Goal: Download file/media

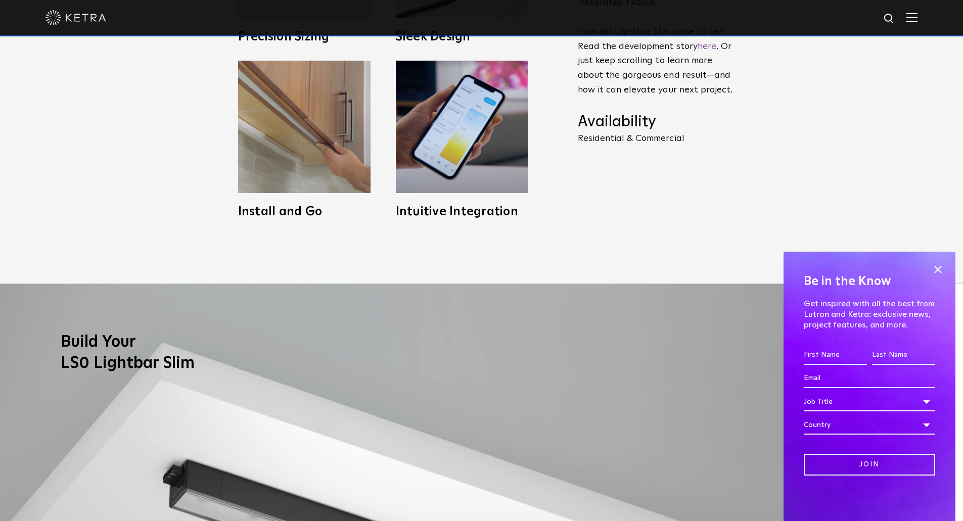
scroll to position [705, 0]
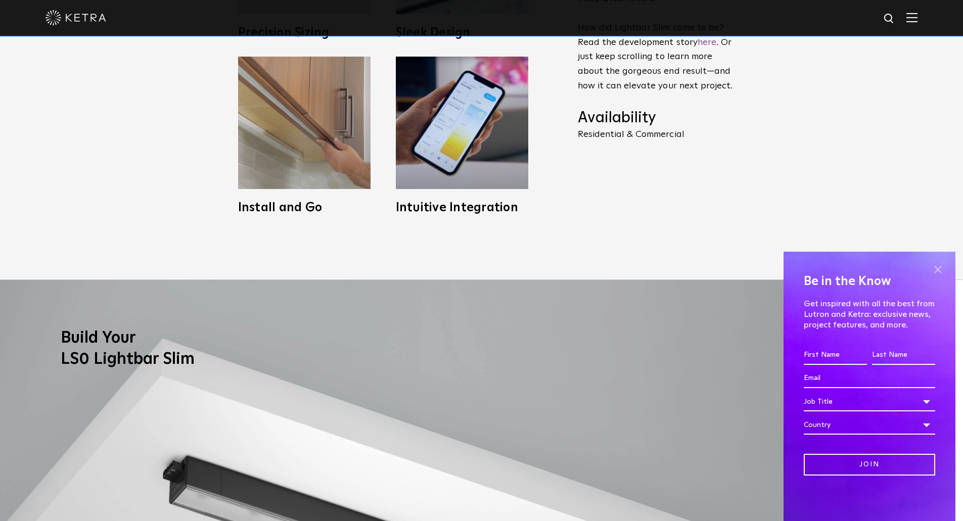
click at [934, 269] on span at bounding box center [937, 269] width 15 height 15
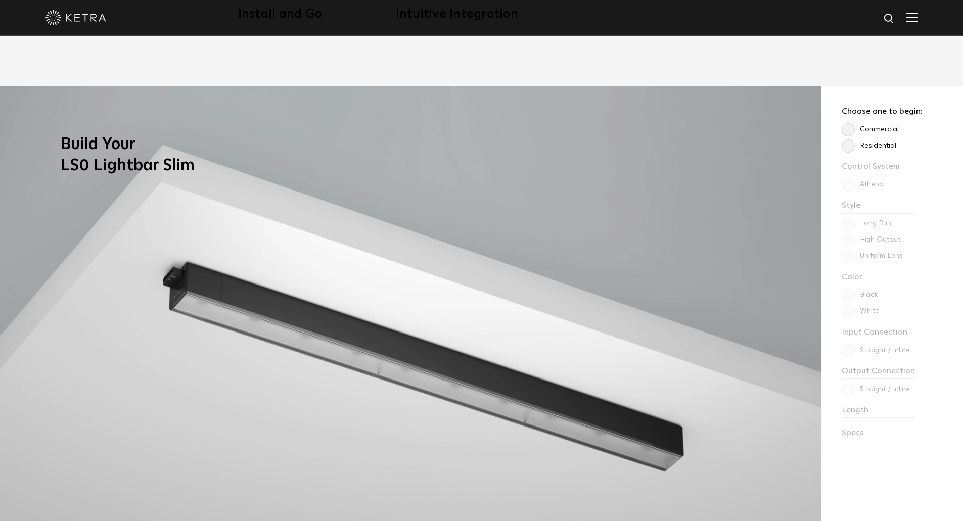
scroll to position [900, 0]
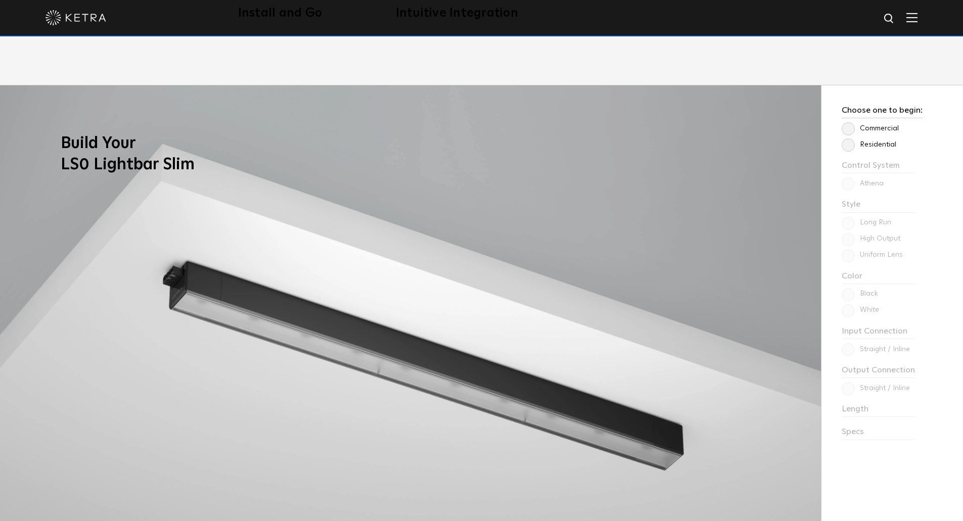
click at [851, 145] on label "Residential" at bounding box center [869, 145] width 55 height 9
click at [0, 0] on input "Residential" at bounding box center [0, 0] width 0 height 0
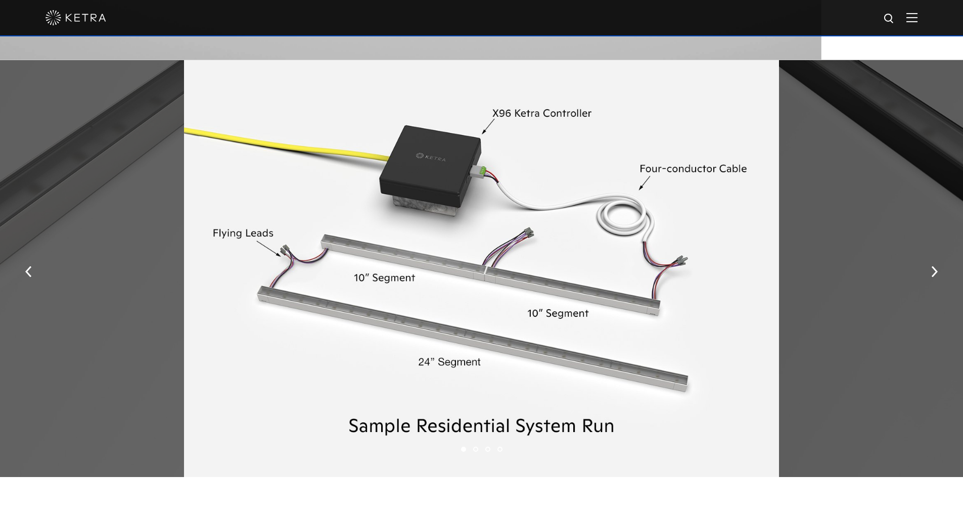
scroll to position [1447, 0]
click at [933, 270] on img "button" at bounding box center [934, 271] width 7 height 11
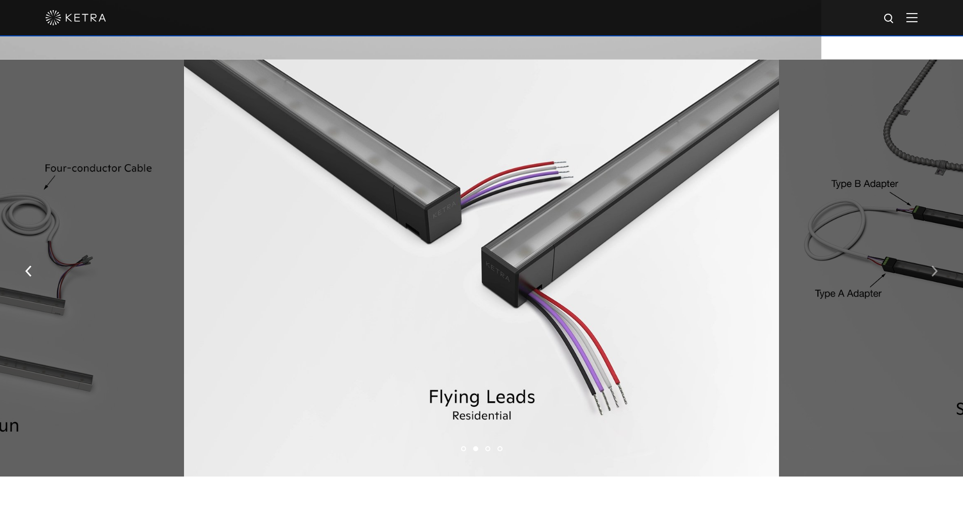
click at [933, 270] on img "button" at bounding box center [934, 271] width 7 height 11
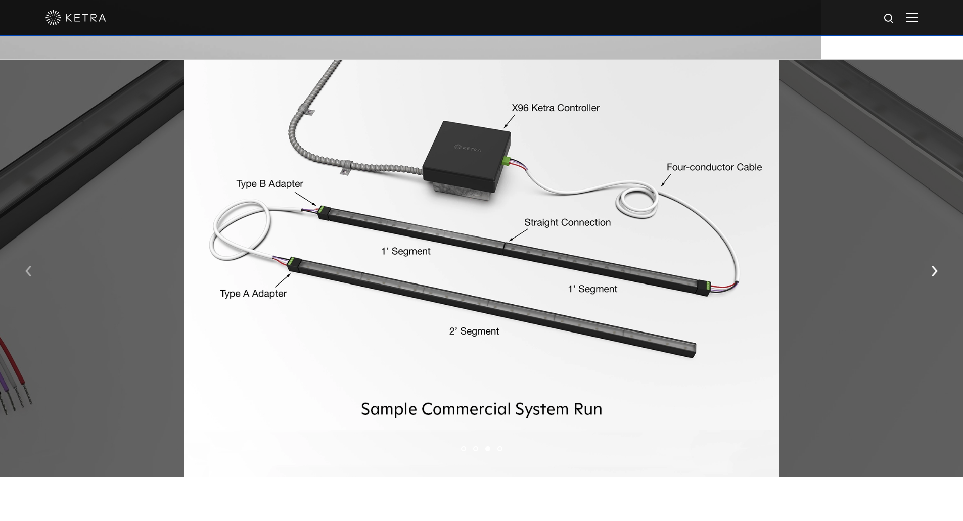
click at [21, 273] on button "button" at bounding box center [29, 270] width 22 height 35
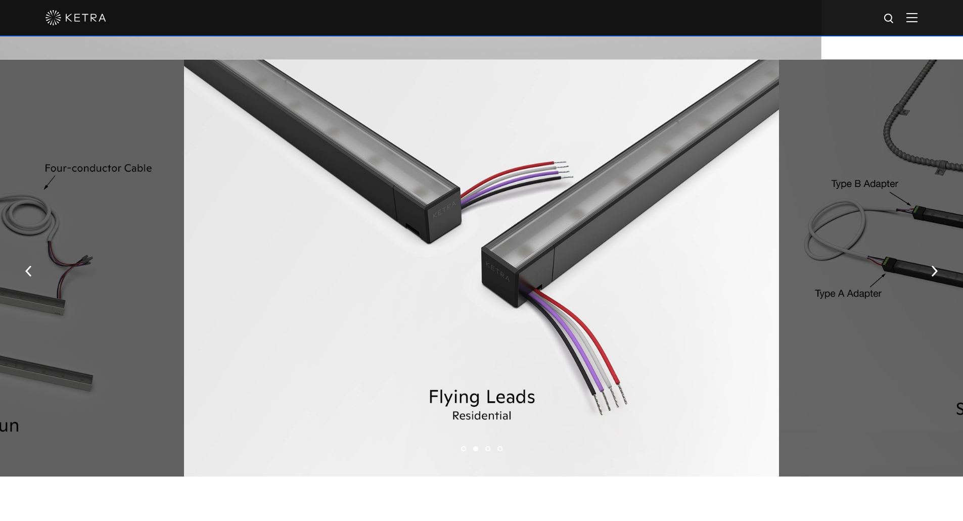
click at [411, 272] on div at bounding box center [481, 268] width 595 height 417
click at [936, 272] on img "button" at bounding box center [934, 271] width 7 height 11
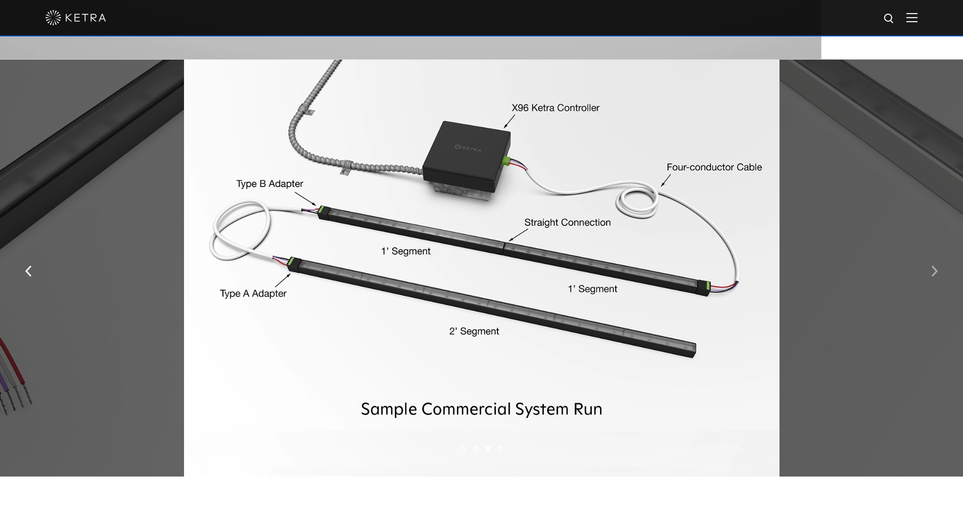
click at [936, 272] on img "button" at bounding box center [934, 271] width 7 height 11
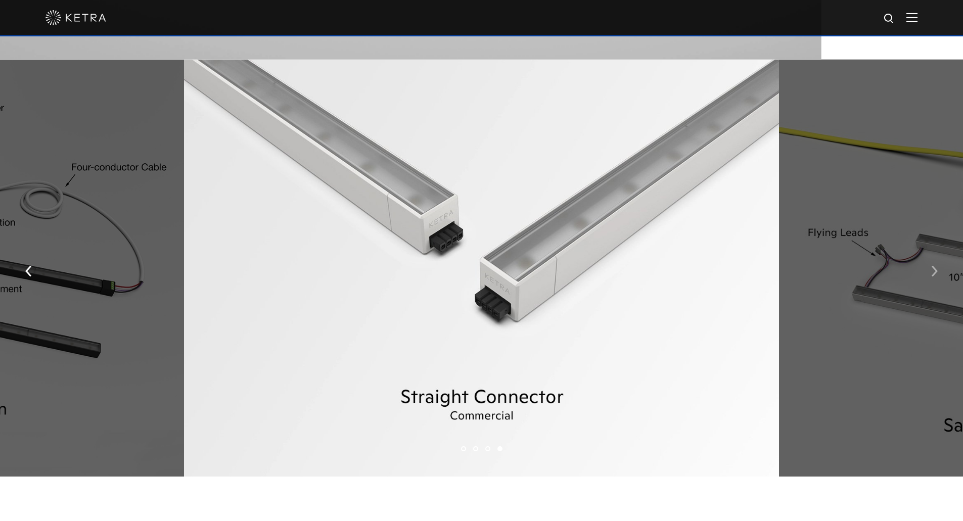
click at [936, 272] on img "button" at bounding box center [934, 271] width 7 height 11
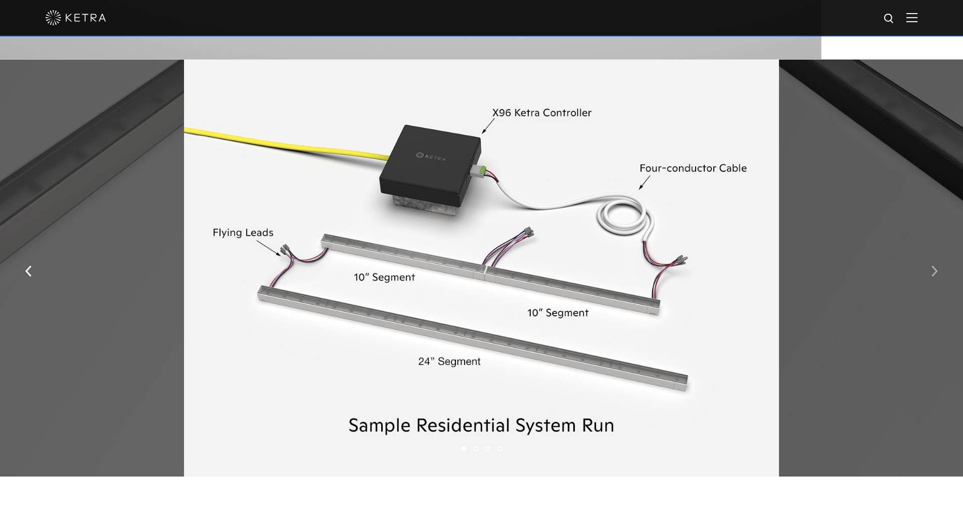
click at [936, 272] on img "button" at bounding box center [934, 271] width 7 height 11
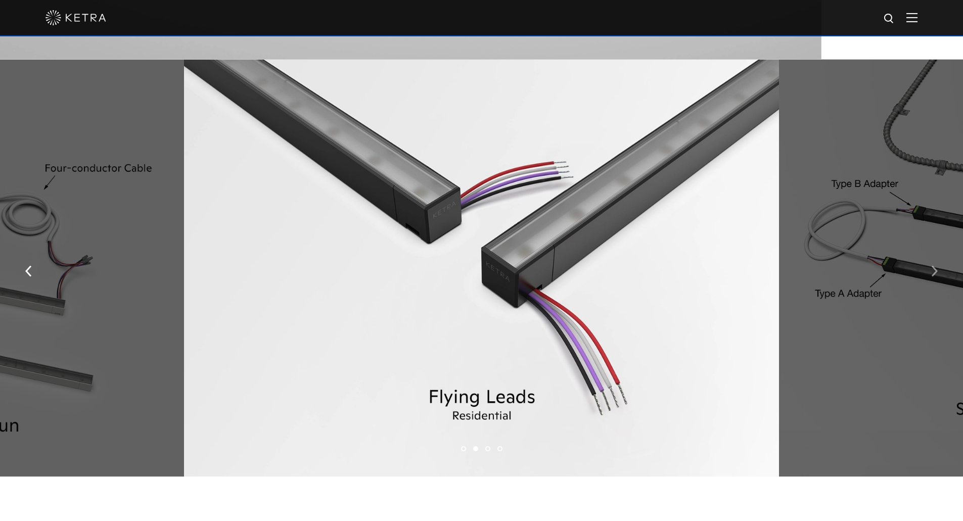
click at [936, 272] on img "button" at bounding box center [934, 271] width 7 height 11
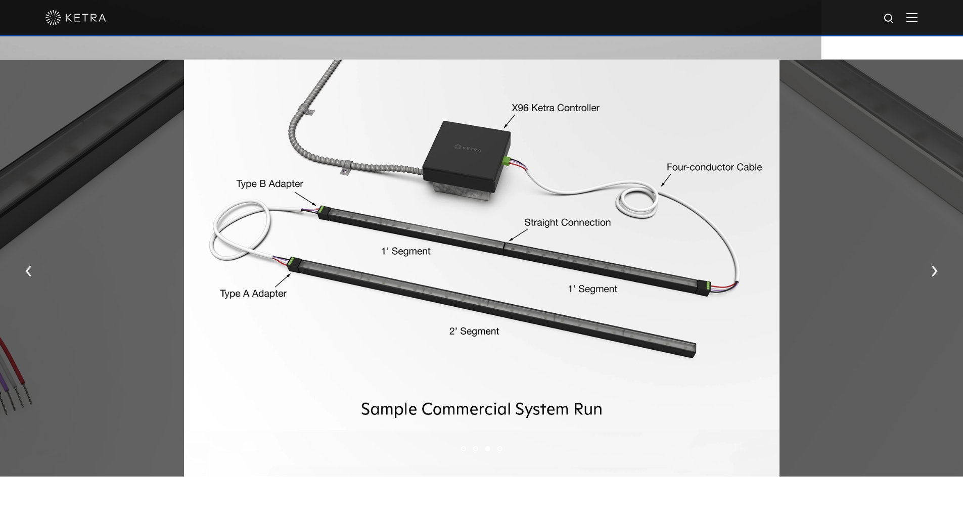
click at [942, 268] on button "button" at bounding box center [935, 270] width 22 height 35
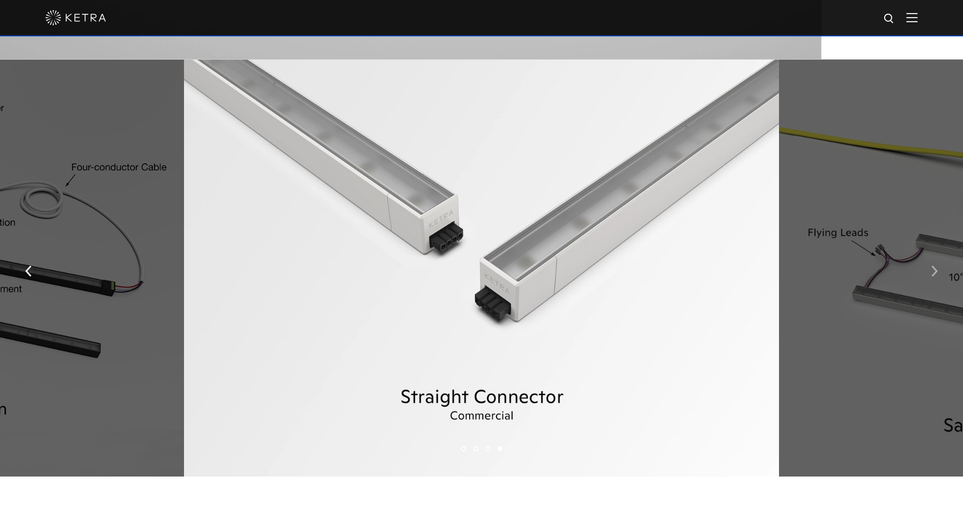
click at [937, 273] on img "button" at bounding box center [934, 271] width 7 height 11
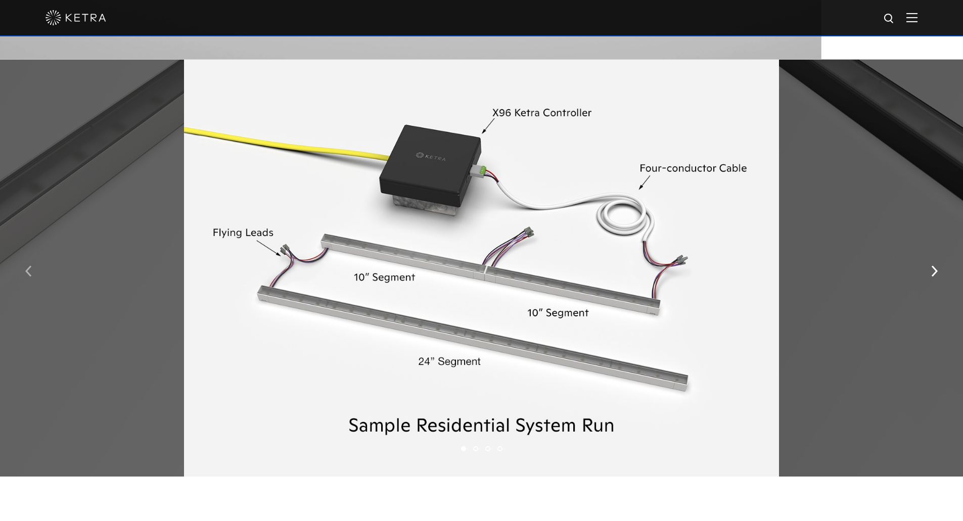
click at [32, 276] on button "button" at bounding box center [29, 270] width 22 height 35
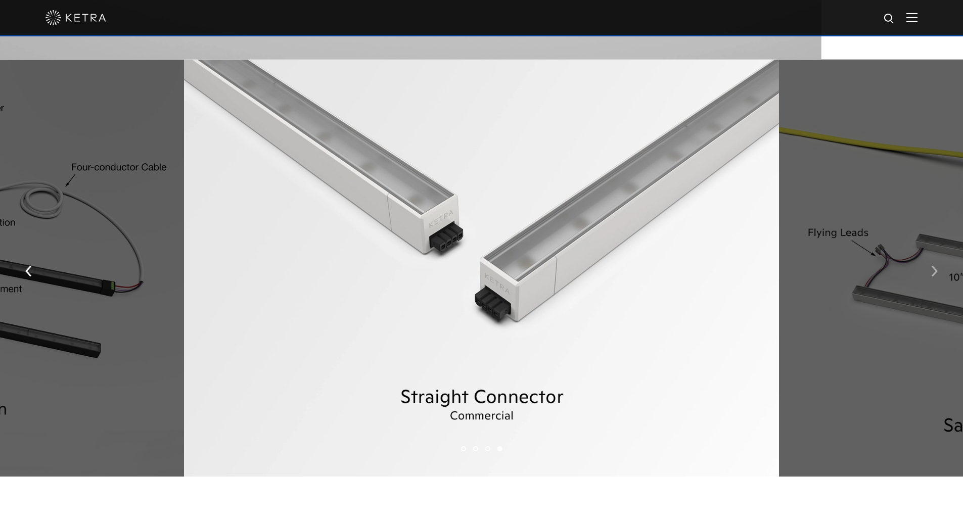
click at [932, 276] on img "button" at bounding box center [934, 271] width 7 height 11
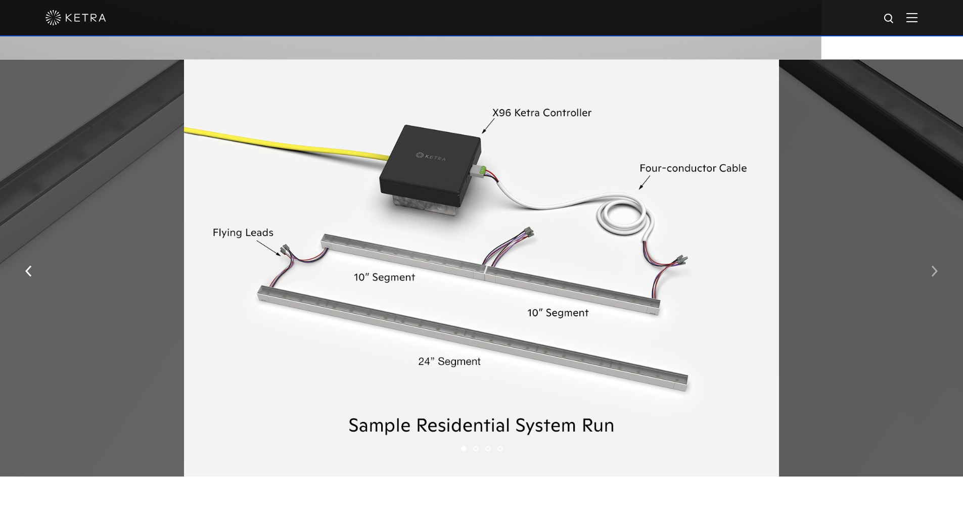
click at [929, 286] on button "button" at bounding box center [935, 270] width 22 height 35
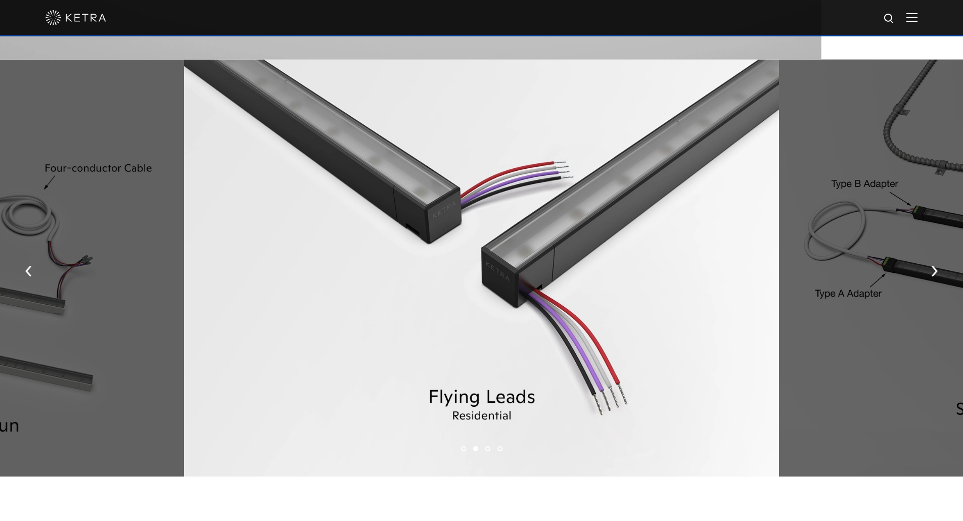
click at [931, 282] on button "button" at bounding box center [935, 270] width 22 height 35
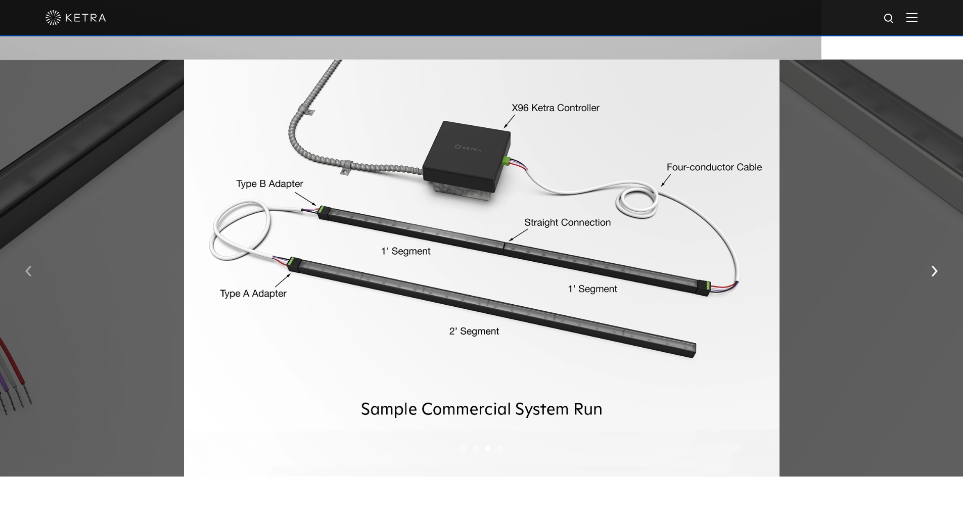
click at [34, 273] on button "button" at bounding box center [29, 270] width 22 height 35
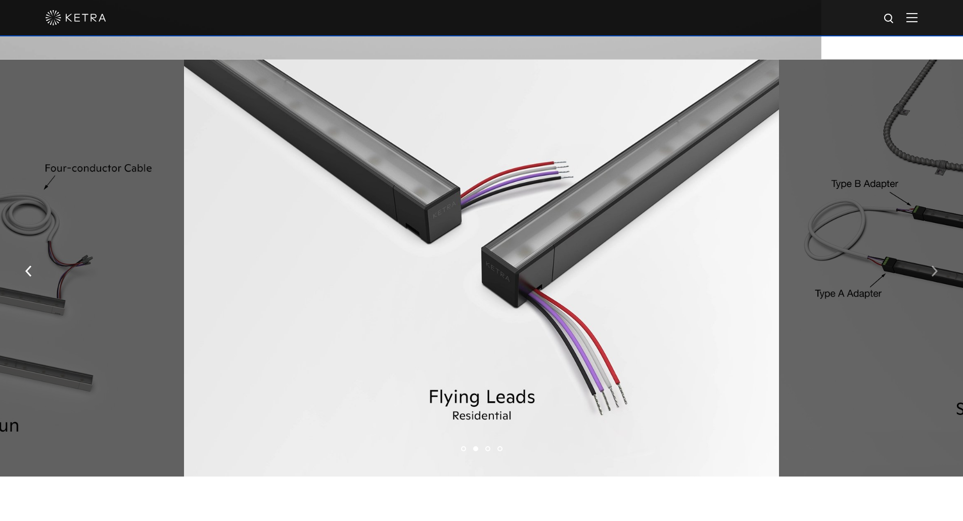
click at [932, 282] on button "button" at bounding box center [935, 270] width 22 height 35
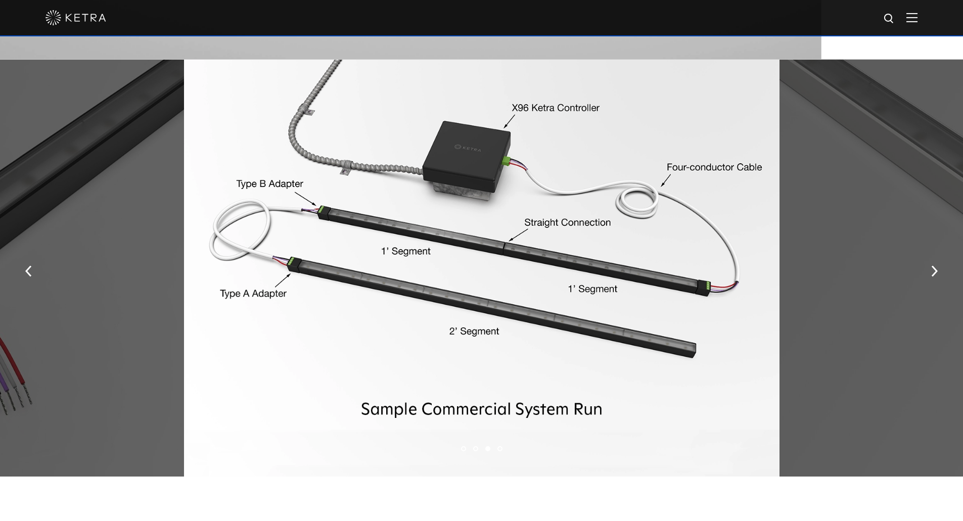
click at [931, 276] on img "button" at bounding box center [934, 271] width 7 height 11
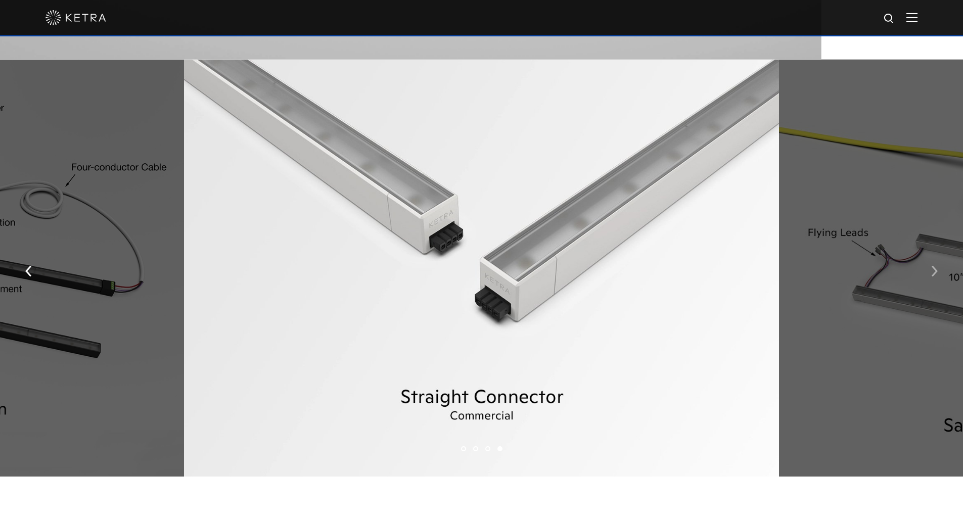
click at [931, 284] on button "button" at bounding box center [935, 270] width 22 height 35
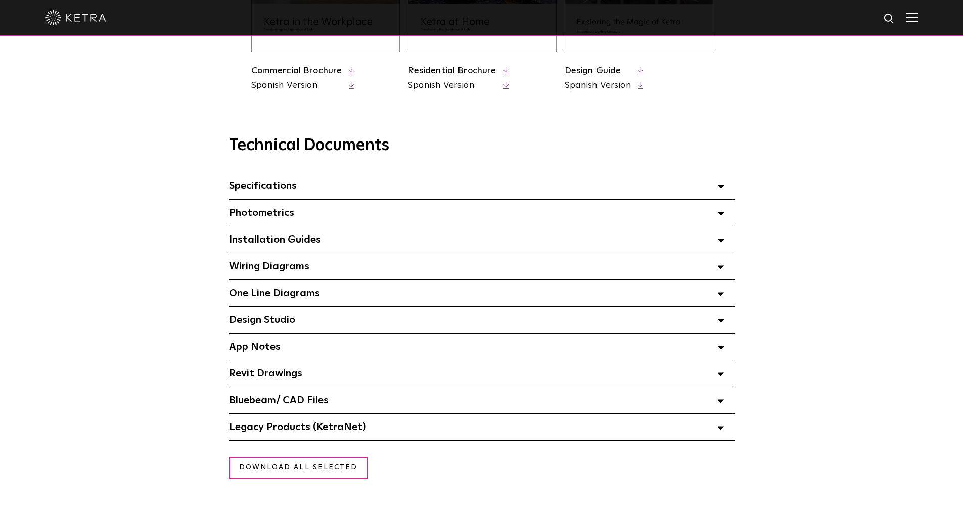
scroll to position [619, 0]
click at [329, 193] on div "Specifications Select checkboxes to use the bulk download option below" at bounding box center [481, 185] width 505 height 26
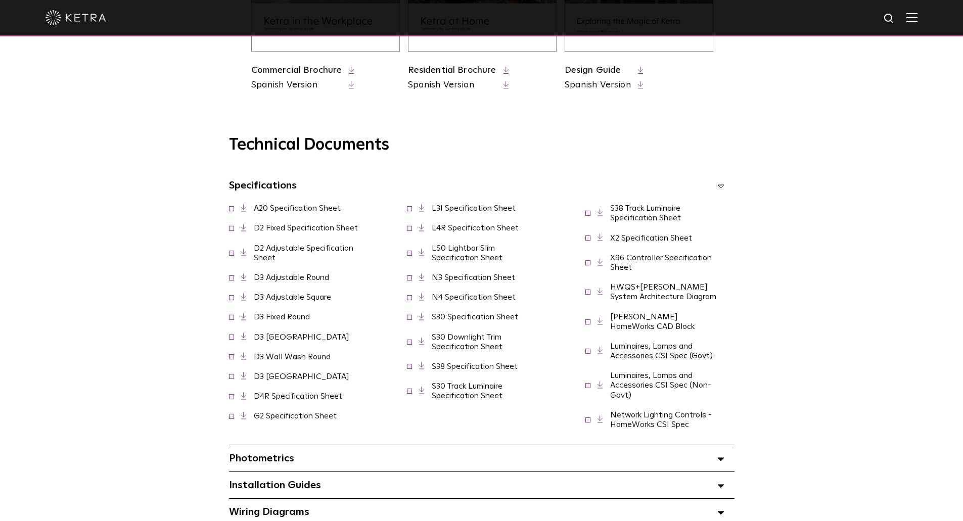
click at [286, 227] on link "D2 Fixed Specification Sheet" at bounding box center [306, 228] width 104 height 8
click at [291, 253] on link "D2 Adjustable Specification Sheet" at bounding box center [304, 253] width 100 height 18
click at [800, 139] on div "Technical Documents Specifications Select checkboxes to use the bulk download o…" at bounding box center [481, 410] width 692 height 551
click at [18, 267] on div "Technical Documents Specifications Select checkboxes to use the bulk download o…" at bounding box center [481, 398] width 963 height 576
